Goal: Task Accomplishment & Management: Manage account settings

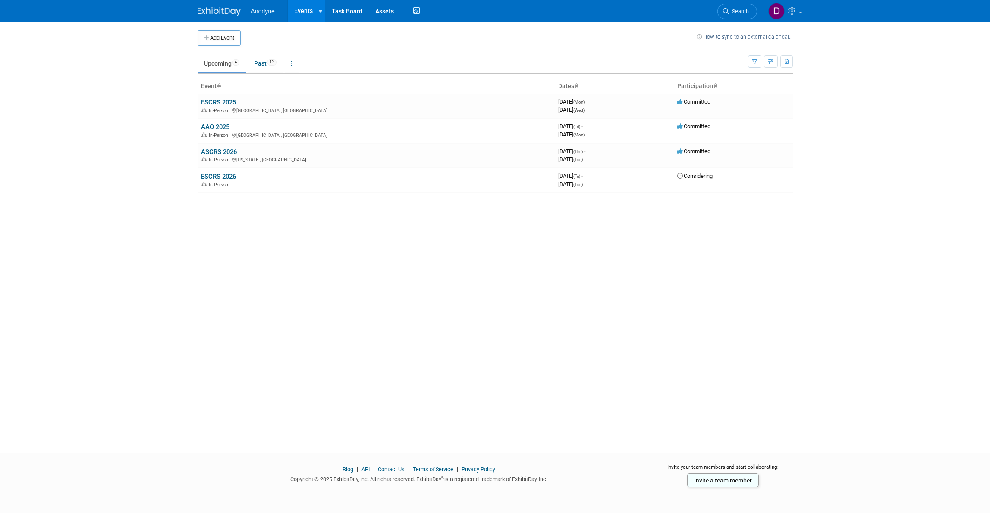
drag, startPoint x: 224, startPoint y: 100, endPoint x: 273, endPoint y: 176, distance: 90.4
click at [224, 100] on link "ESCRS 2025" at bounding box center [218, 102] width 35 height 8
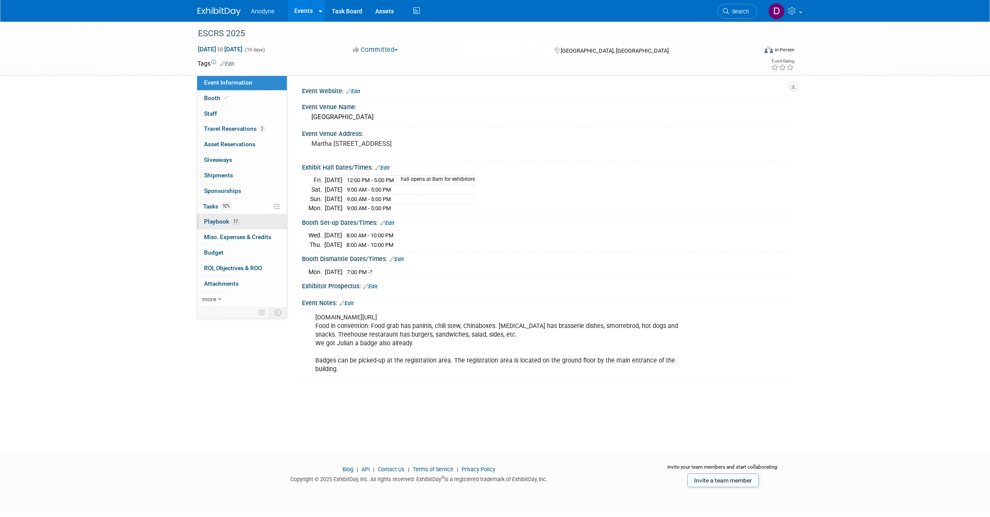
click at [246, 217] on link "17 Playbook 17" at bounding box center [242, 221] width 90 height 15
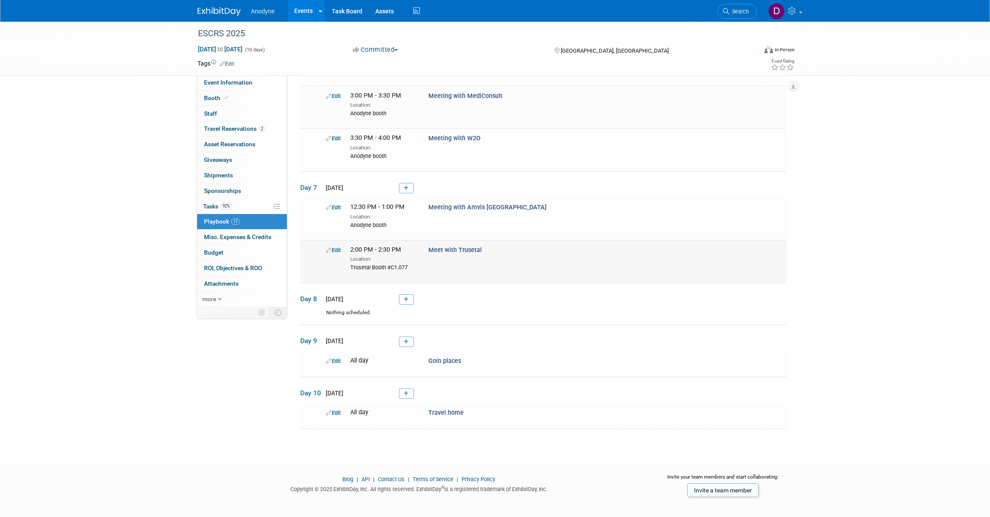
scroll to position [701, 0]
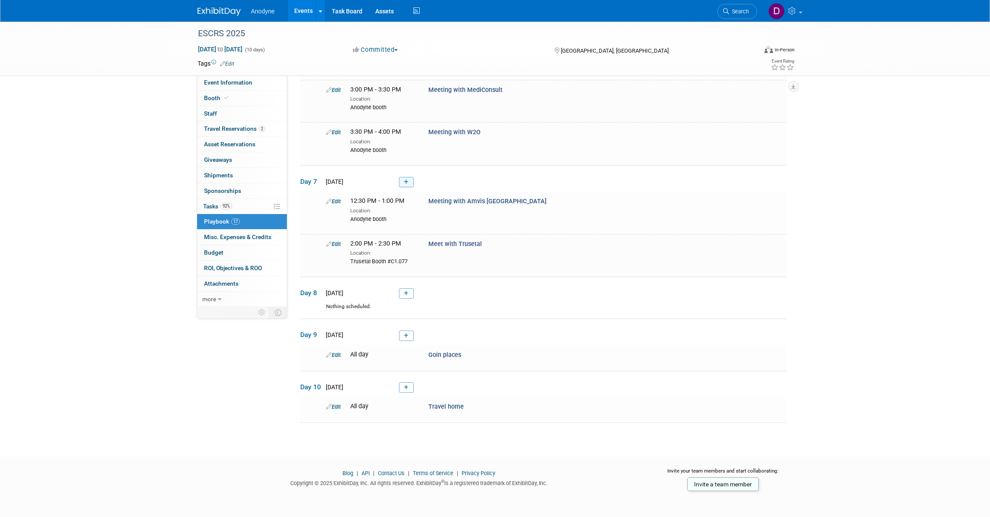
click at [406, 187] on link at bounding box center [406, 182] width 15 height 10
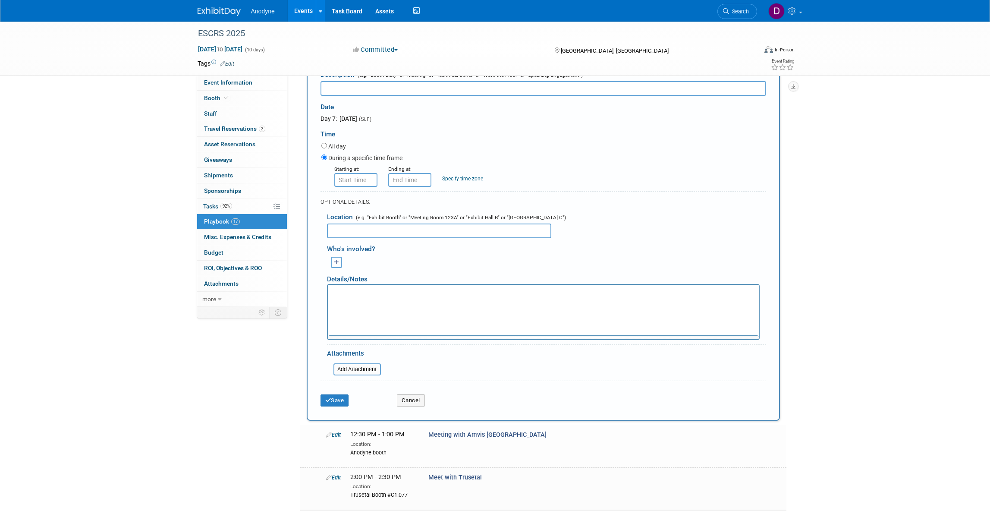
scroll to position [0, 0]
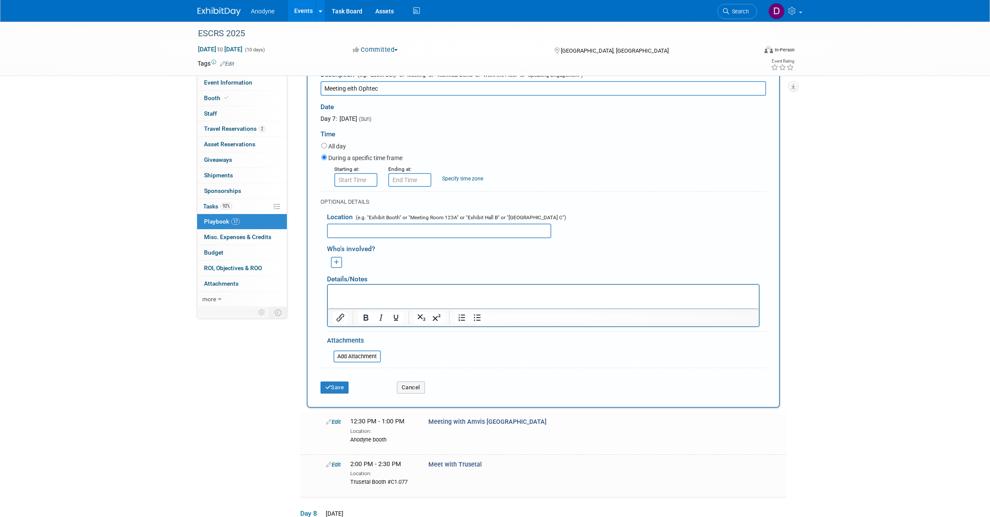
click at [346, 96] on input "Meeting eith Ophtec" at bounding box center [544, 88] width 446 height 15
type input "Meeting with Ophtec"
drag, startPoint x: 461, startPoint y: 275, endPoint x: 460, endPoint y: 282, distance: 6.5
click at [461, 238] on input "text" at bounding box center [439, 231] width 224 height 15
type input "Anodyne booth"
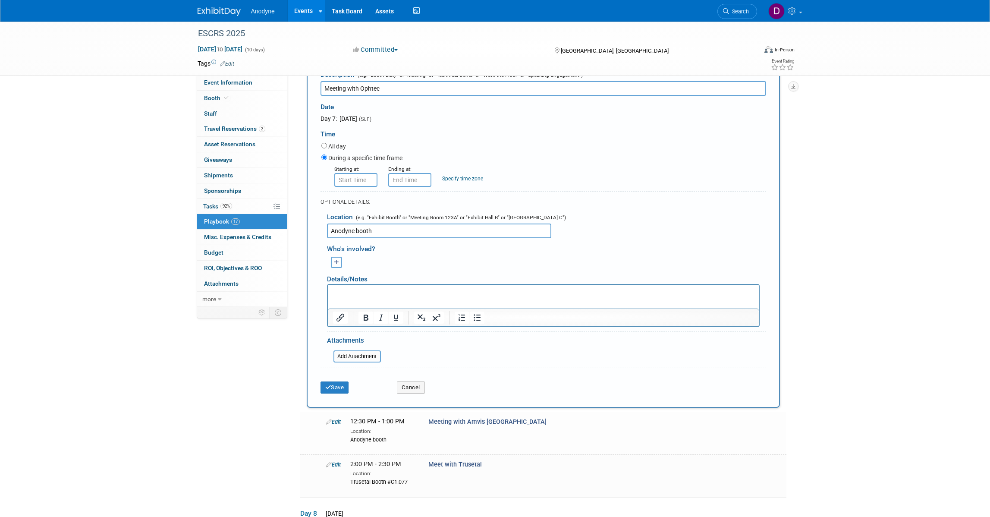
click at [446, 294] on p "Rich Text Area. Press ALT-0 for help." at bounding box center [543, 292] width 421 height 9
click at [331, 398] on div "Save Cancel" at bounding box center [544, 385] width 446 height 26
click at [339, 394] on button "Save" at bounding box center [335, 387] width 28 height 12
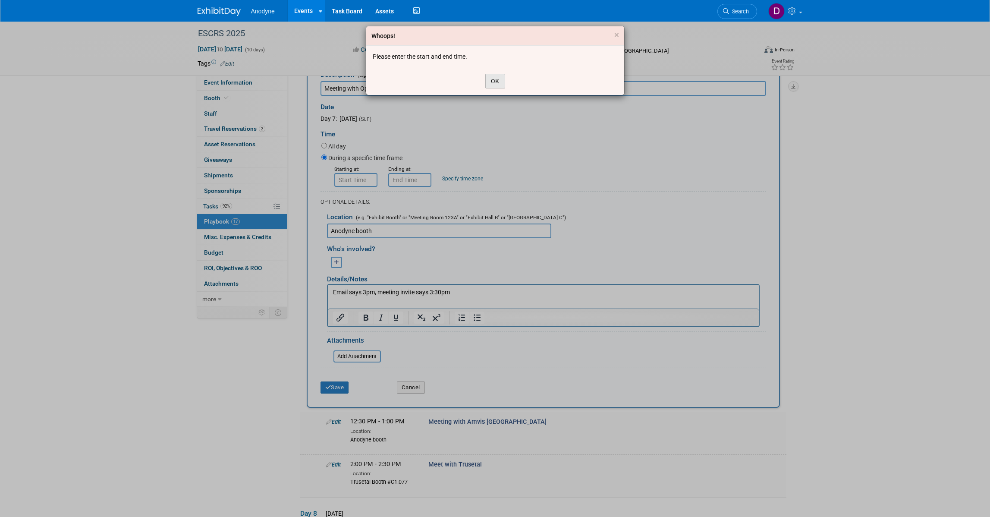
click at [488, 80] on button "OK" at bounding box center [495, 81] width 20 height 15
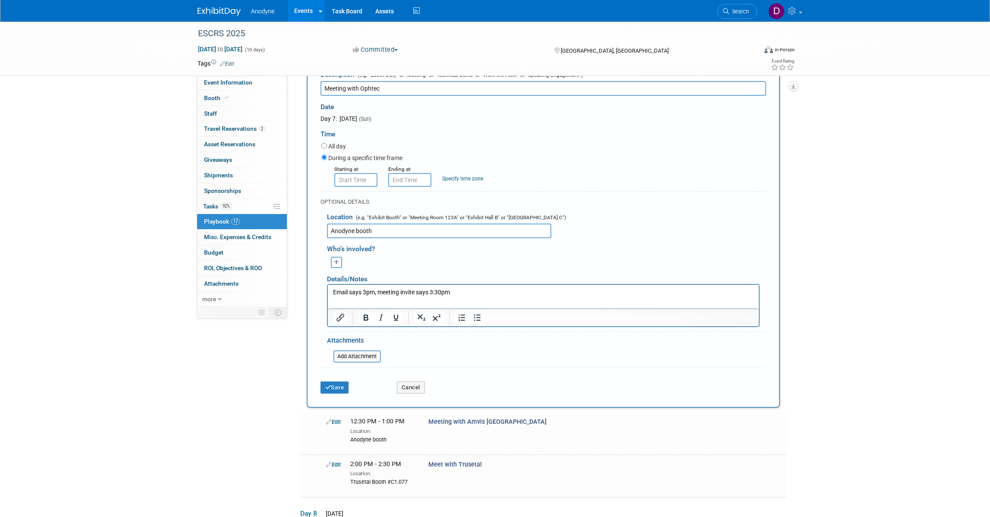
click at [350, 239] on form "Description (e.g. "Booth Duty" or "Meeting" or "Technical Demo" or "Work the Fl…" at bounding box center [544, 232] width 446 height 332
click at [358, 187] on input "8:00 AM" at bounding box center [355, 180] width 43 height 14
click at [356, 227] on span "08" at bounding box center [354, 219] width 16 height 16
click at [432, 213] on td "03" at bounding box center [433, 200] width 28 height 23
click at [431, 227] on button "AM" at bounding box center [430, 219] width 16 height 15
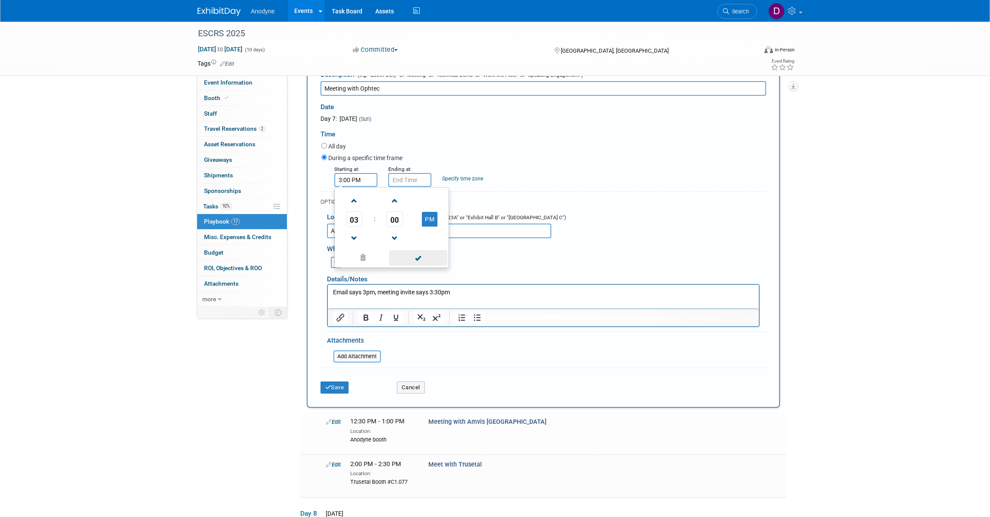
click at [421, 265] on span at bounding box center [418, 257] width 58 height 15
click at [349, 187] on input "3:00 PM" at bounding box center [355, 180] width 43 height 14
click at [391, 227] on span "00" at bounding box center [395, 219] width 16 height 16
click at [404, 236] on td "30" at bounding box center [406, 224] width 28 height 23
type input "3:30 PM"
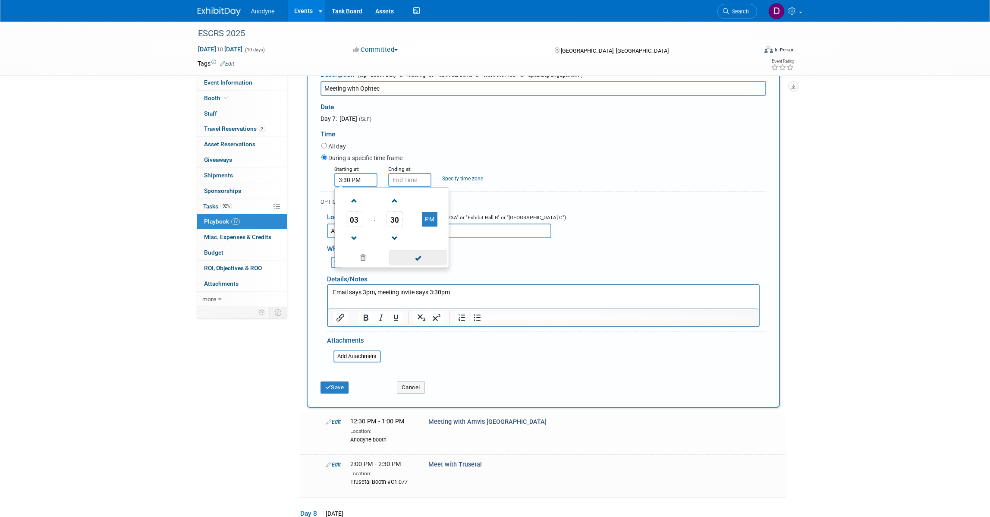
click at [419, 265] on span at bounding box center [418, 257] width 58 height 15
click at [400, 187] on input "3:30 PM" at bounding box center [409, 180] width 43 height 14
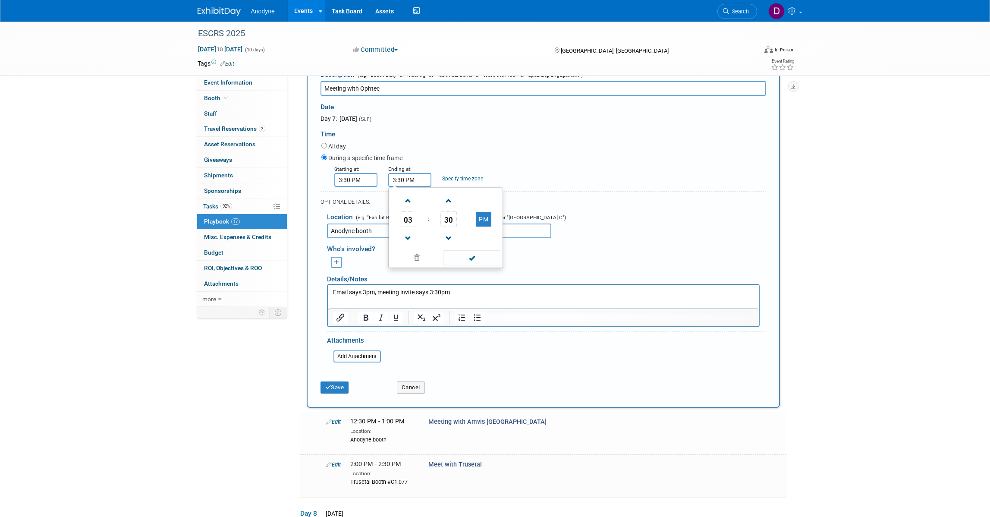
click at [404, 227] on span "03" at bounding box center [408, 219] width 16 height 16
click at [408, 236] on td "04" at bounding box center [404, 224] width 28 height 23
click at [447, 227] on span "30" at bounding box center [449, 219] width 16 height 16
click at [409, 213] on td "00" at bounding box center [404, 200] width 28 height 23
type input "4:00 PM"
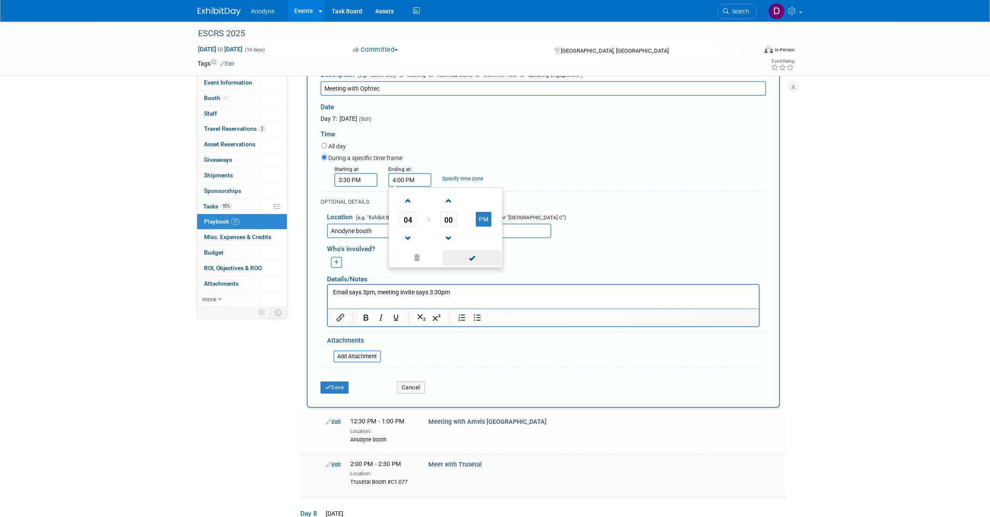
click at [456, 265] on span at bounding box center [472, 257] width 58 height 15
click at [344, 394] on div "Save" at bounding box center [352, 385] width 76 height 18
click at [341, 394] on button "Save" at bounding box center [335, 387] width 28 height 12
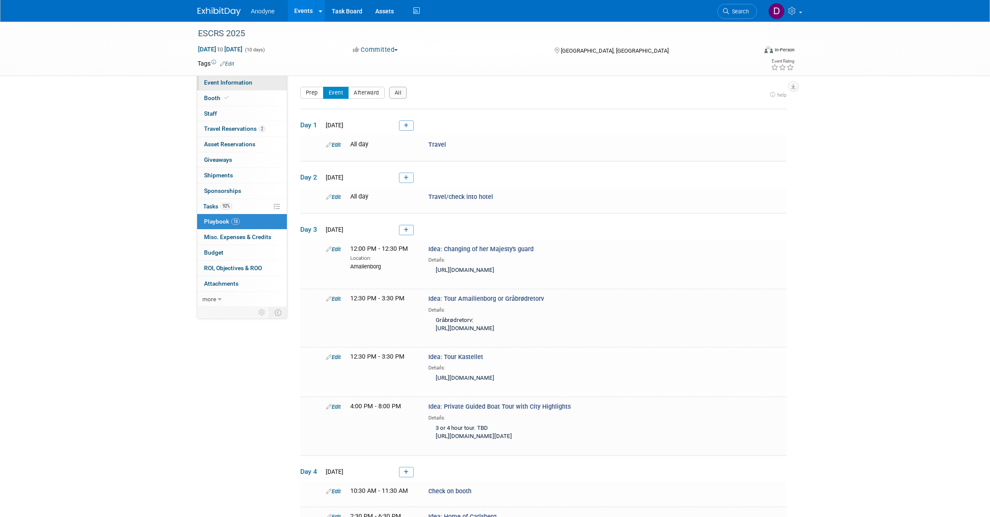
click at [233, 77] on link "Event Information" at bounding box center [242, 82] width 90 height 15
